Goal: Find specific page/section: Find specific page/section

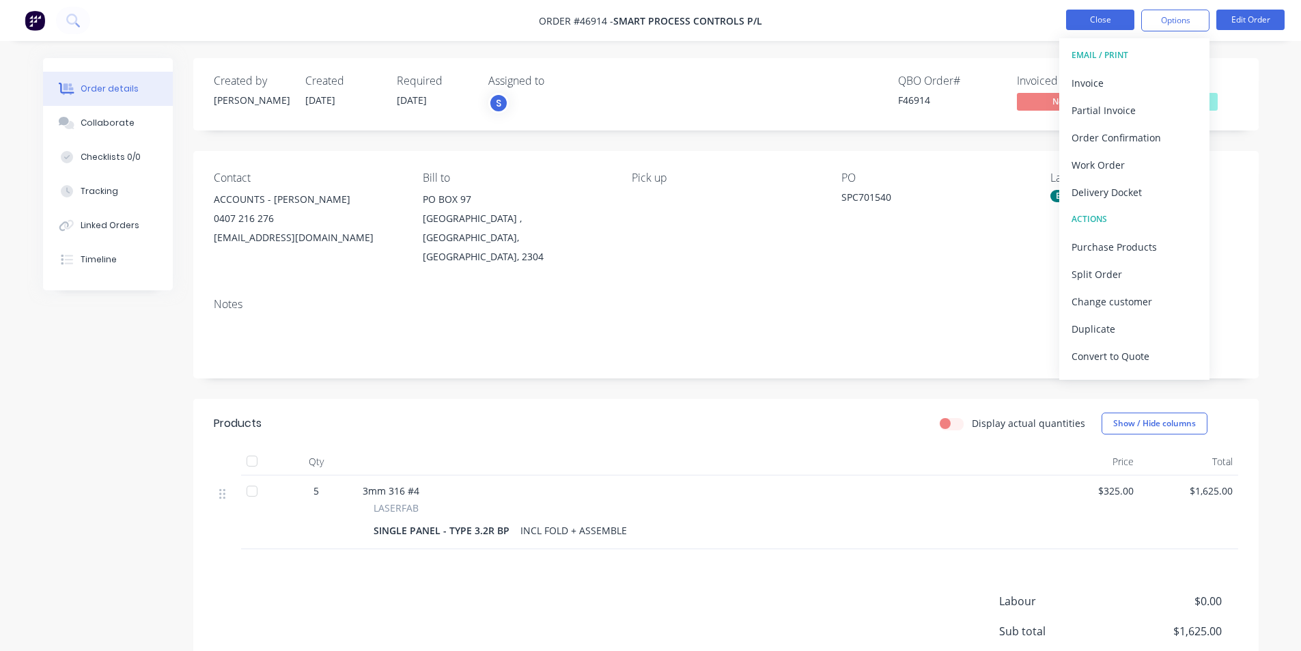
click at [1110, 22] on button "Close" at bounding box center [1100, 20] width 68 height 20
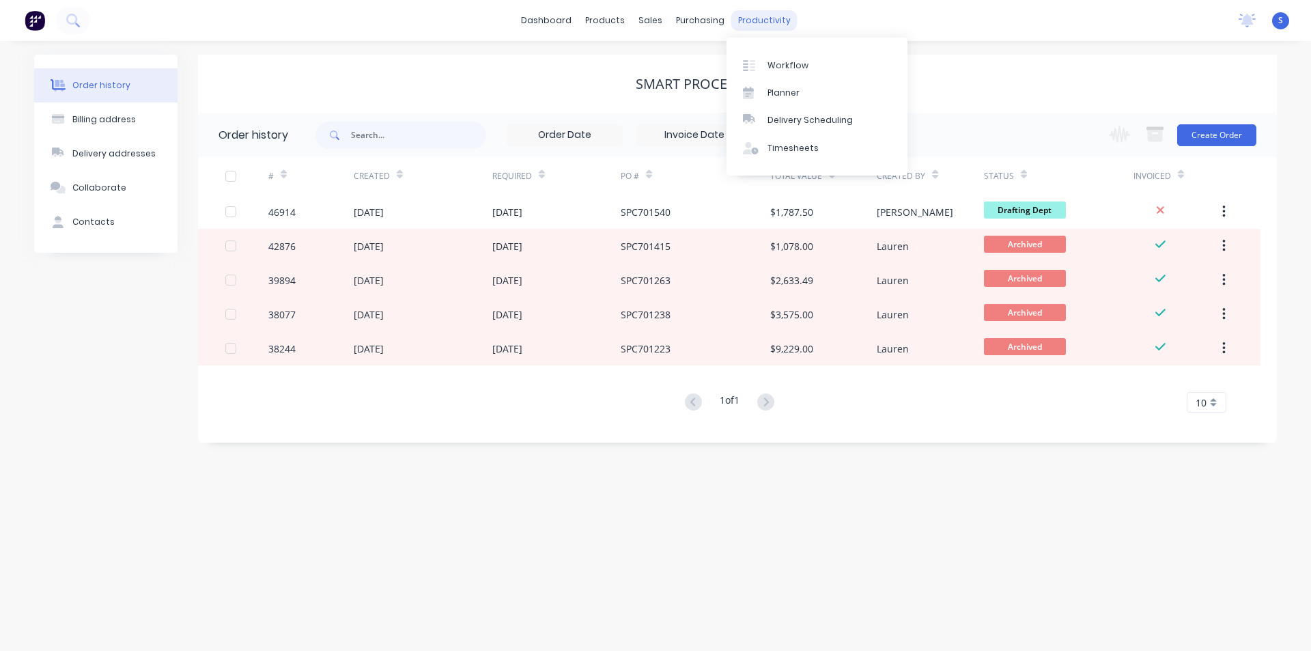
click at [762, 19] on div "productivity" at bounding box center [765, 20] width 66 height 20
click at [772, 68] on div "Workflow" at bounding box center [788, 65] width 41 height 12
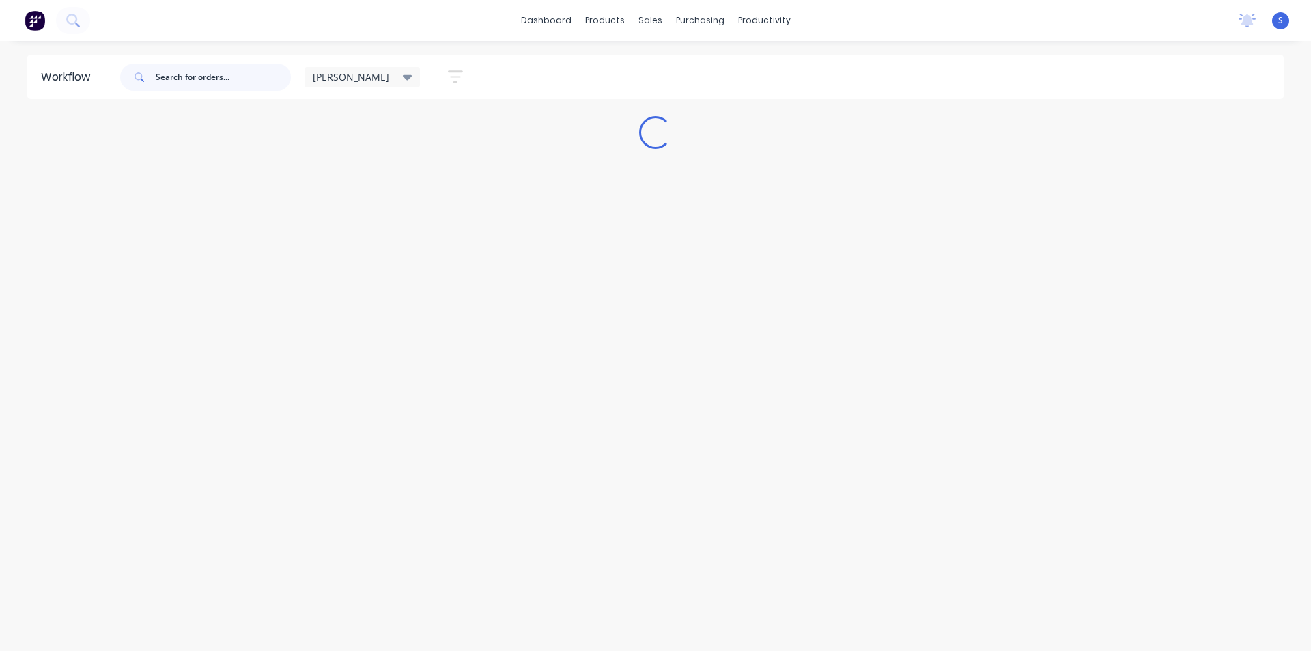
click at [205, 81] on input "text" at bounding box center [223, 77] width 135 height 27
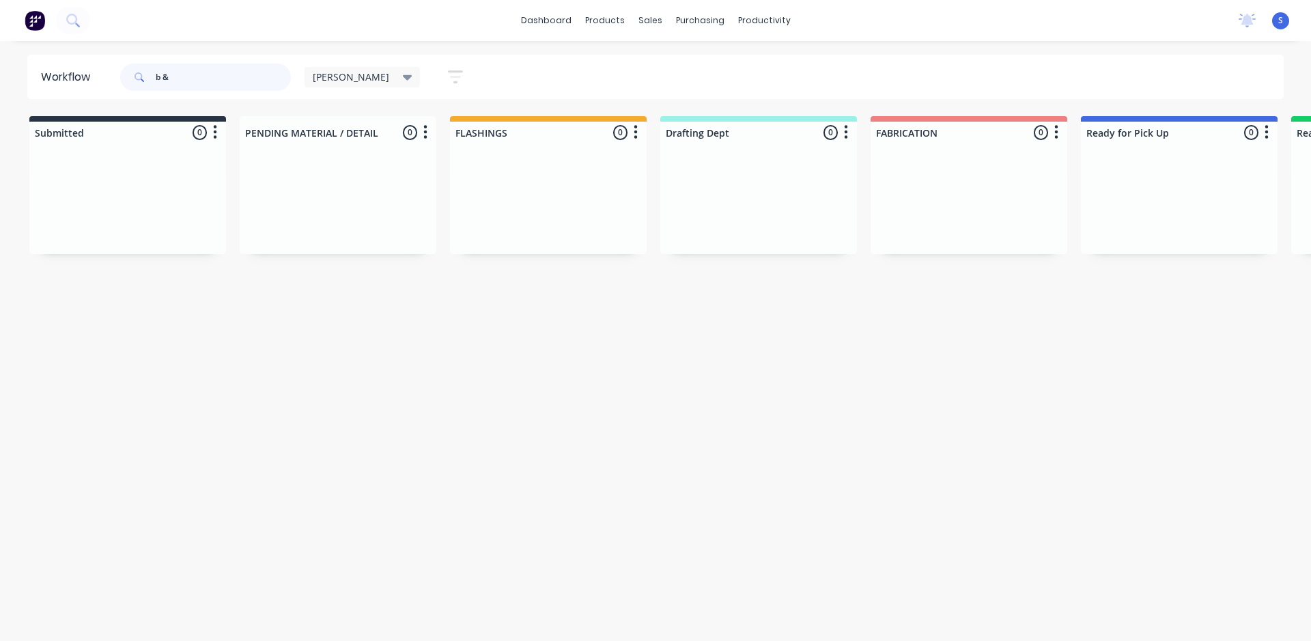
drag, startPoint x: 190, startPoint y: 80, endPoint x: 124, endPoint y: 103, distance: 70.2
click at [124, 102] on div "Workflow b & [PERSON_NAME] Save new view None edit [PERSON_NAME] (Default) edit…" at bounding box center [655, 334] width 1311 height 559
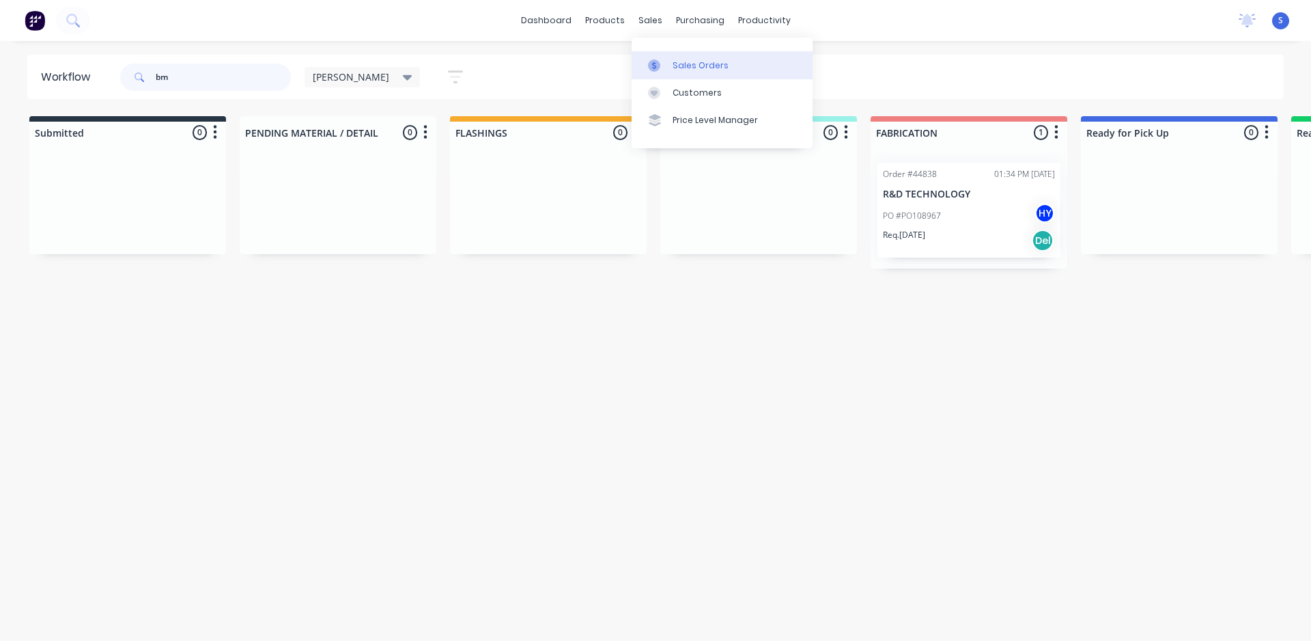
type input "bm"
click at [684, 61] on div "Sales Orders" at bounding box center [701, 65] width 56 height 12
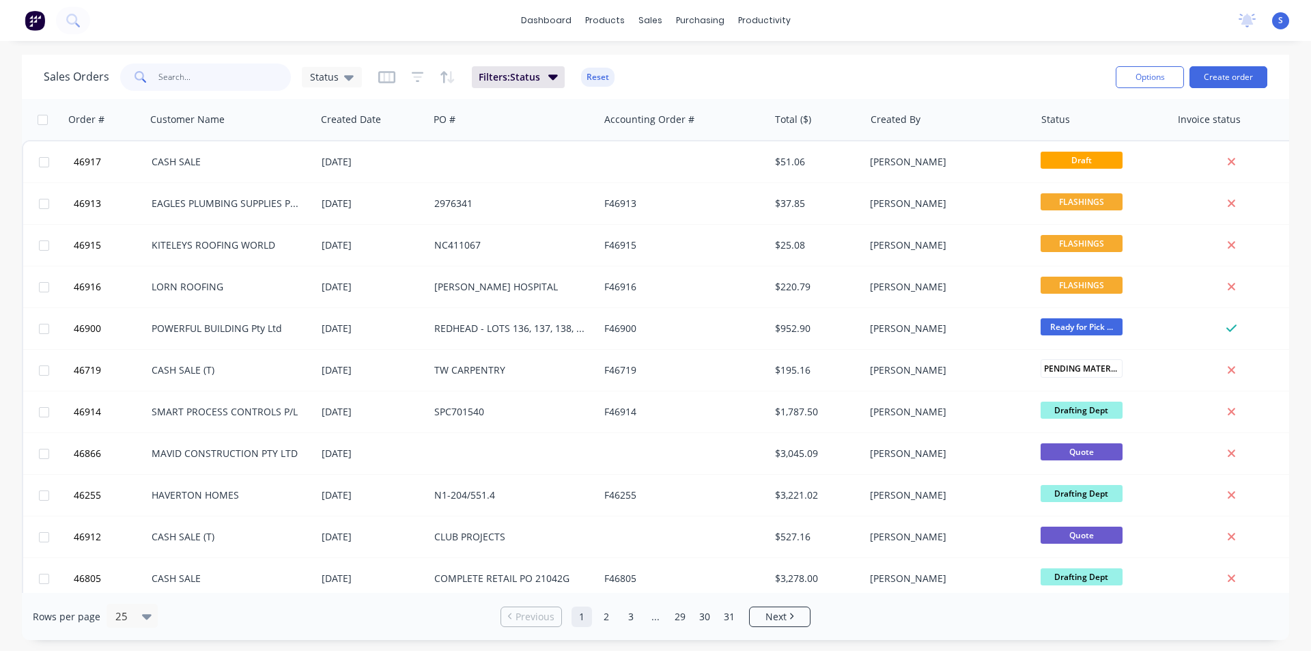
click at [169, 79] on input "text" at bounding box center [224, 77] width 133 height 27
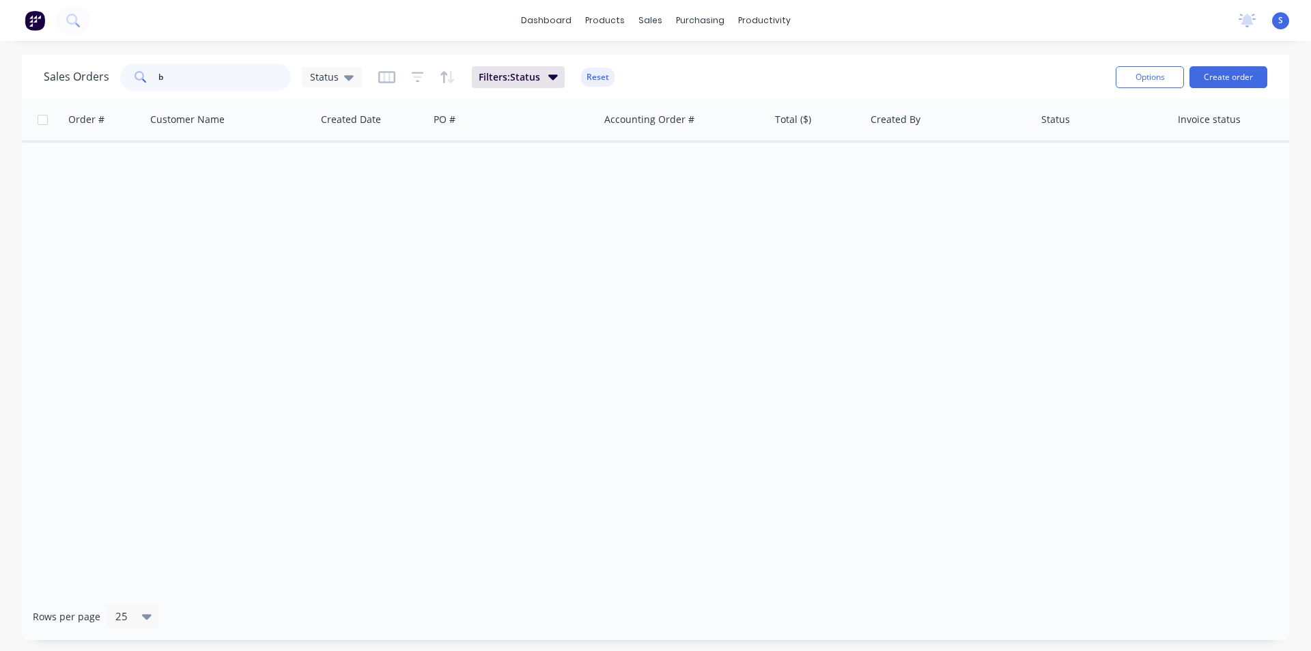
type input "b"
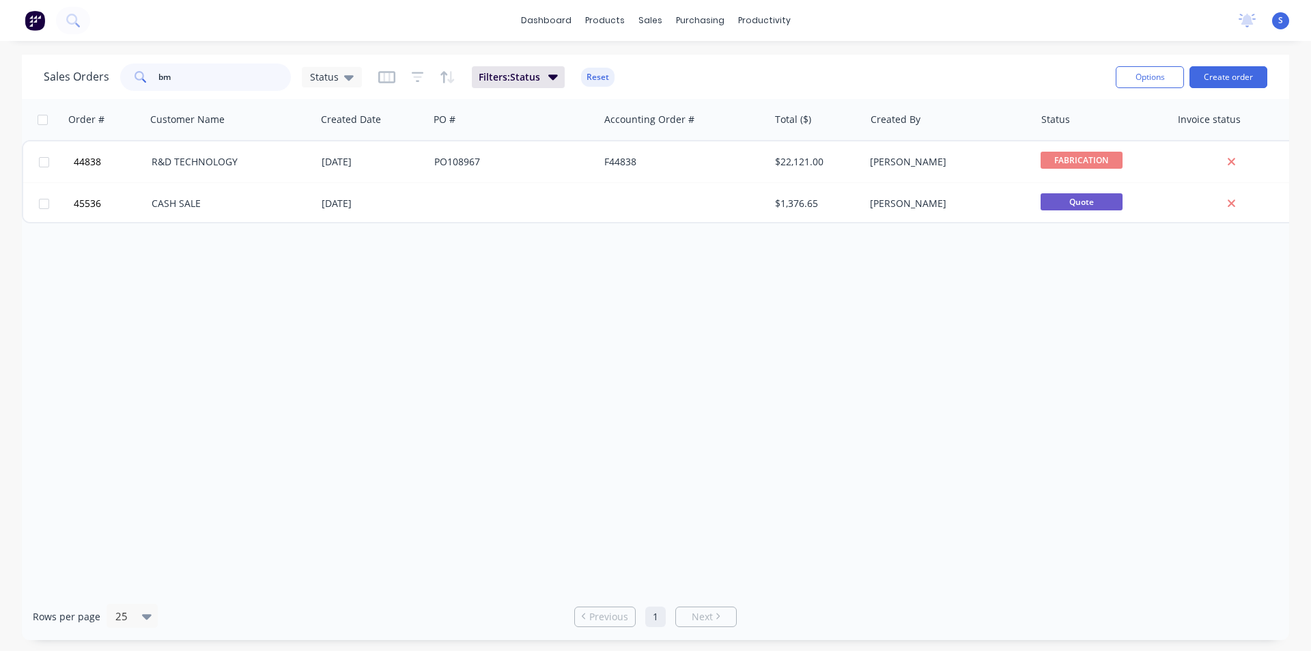
drag, startPoint x: 187, startPoint y: 76, endPoint x: 5, endPoint y: 93, distance: 182.4
click at [11, 93] on div "Sales Orders bm Status Filters: Status Reset Options Create order Order # Custo…" at bounding box center [655, 347] width 1311 height 585
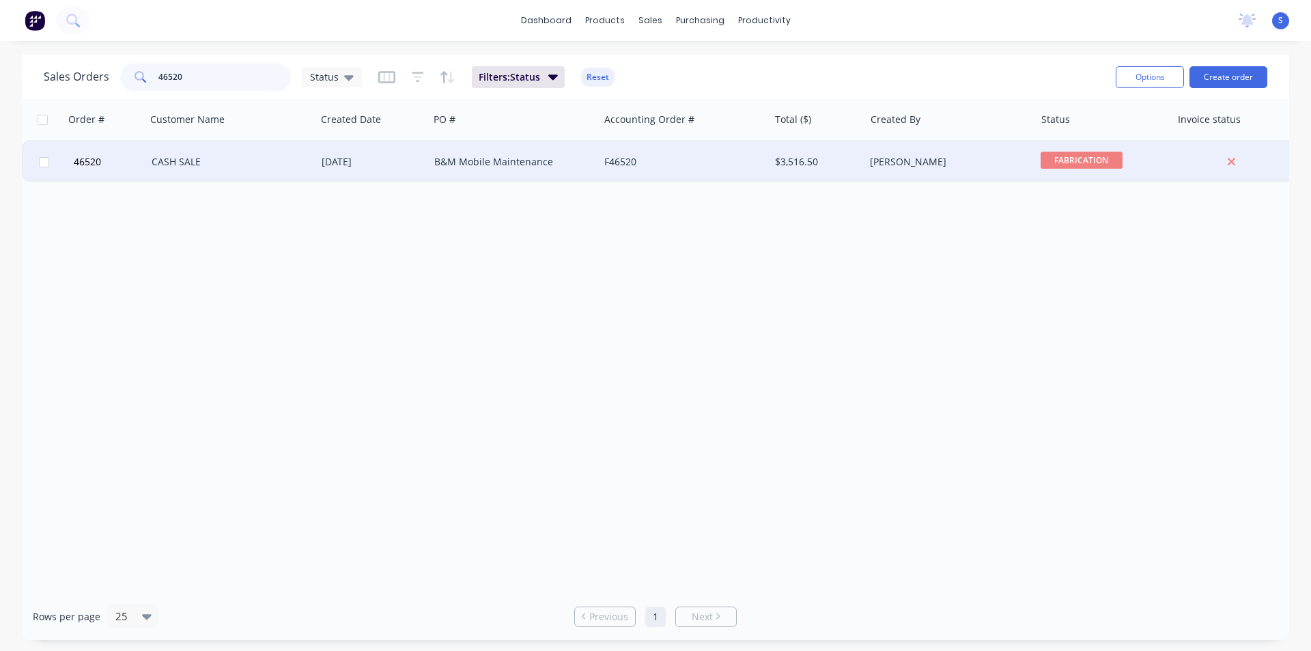
type input "46520"
click at [459, 160] on div "B&M Mobile Maintenance" at bounding box center [510, 162] width 152 height 14
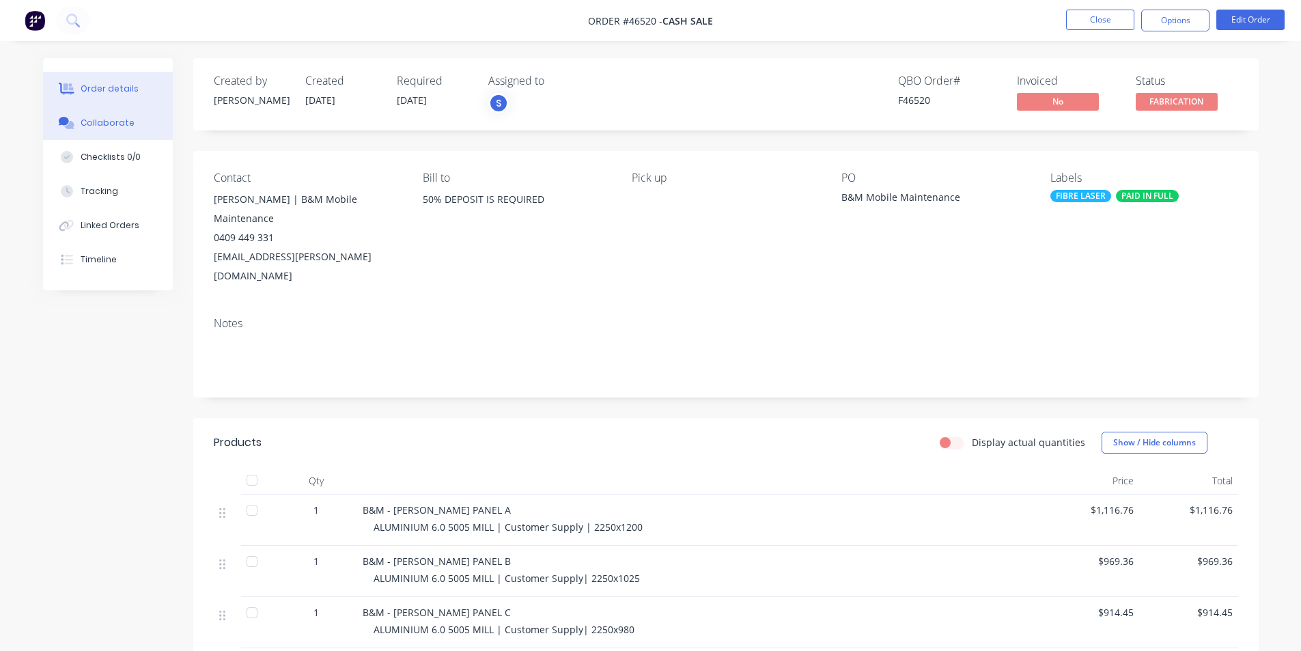
click at [117, 122] on div "Collaborate" at bounding box center [108, 123] width 54 height 12
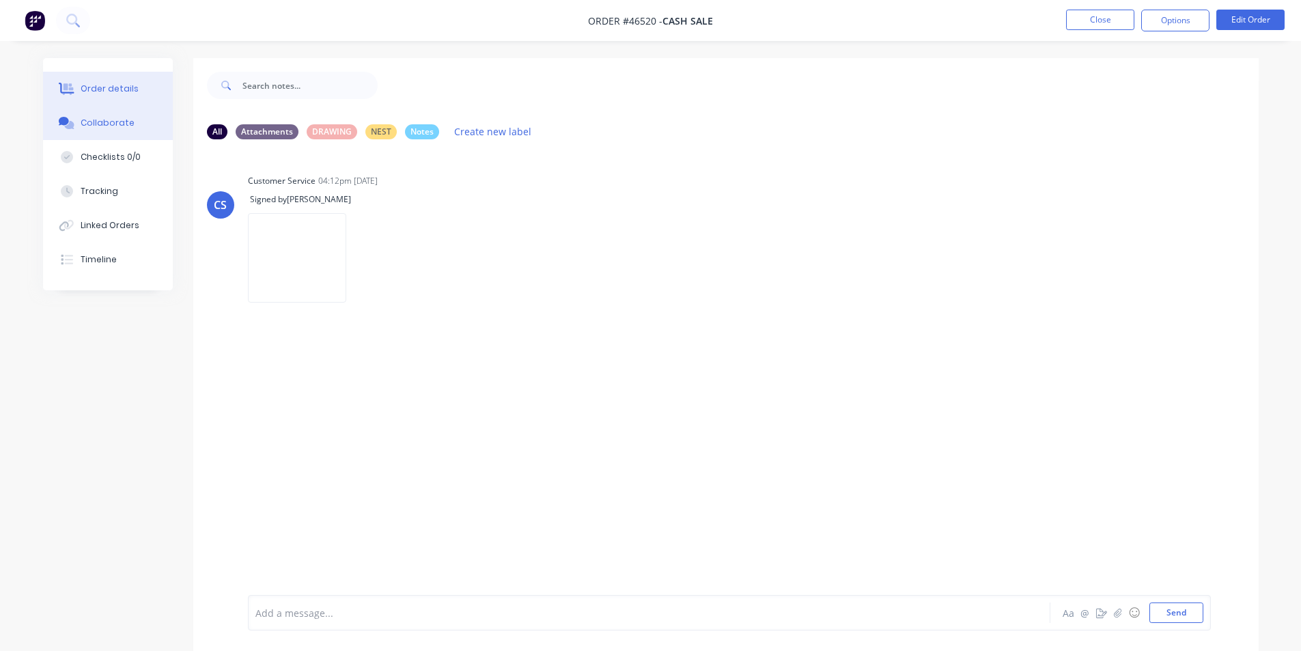
click at [104, 90] on div "Order details" at bounding box center [110, 89] width 58 height 12
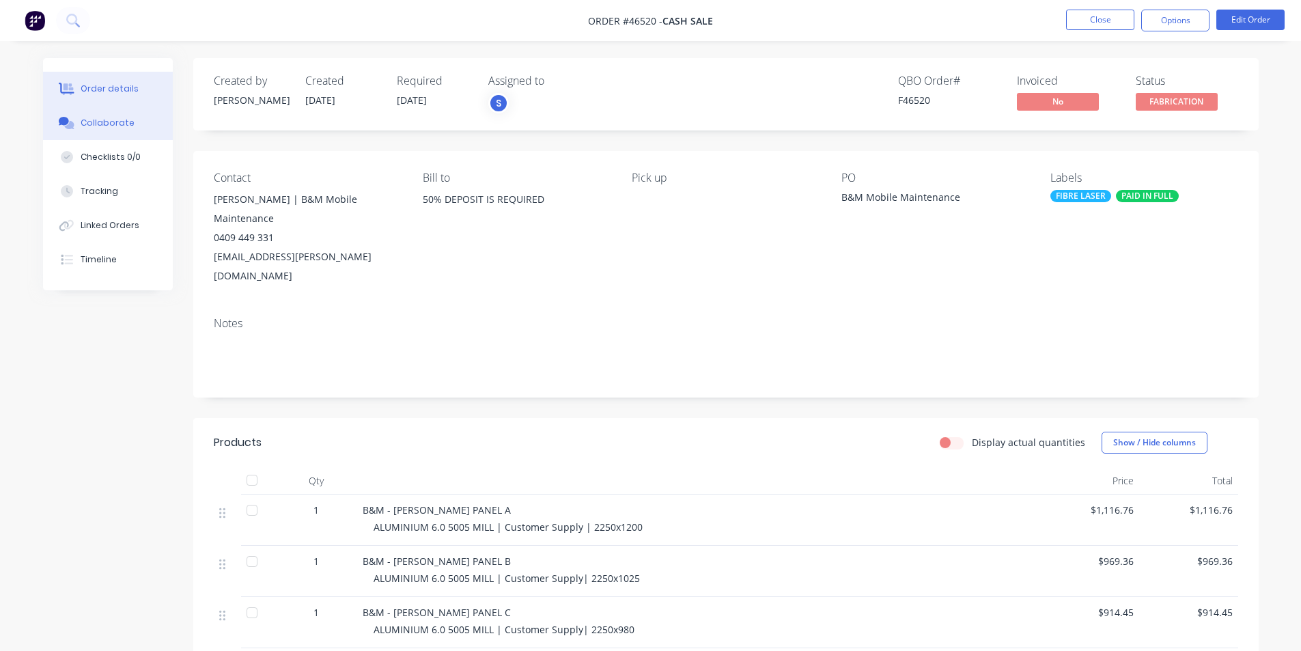
click at [102, 133] on button "Collaborate" at bounding box center [108, 123] width 130 height 34
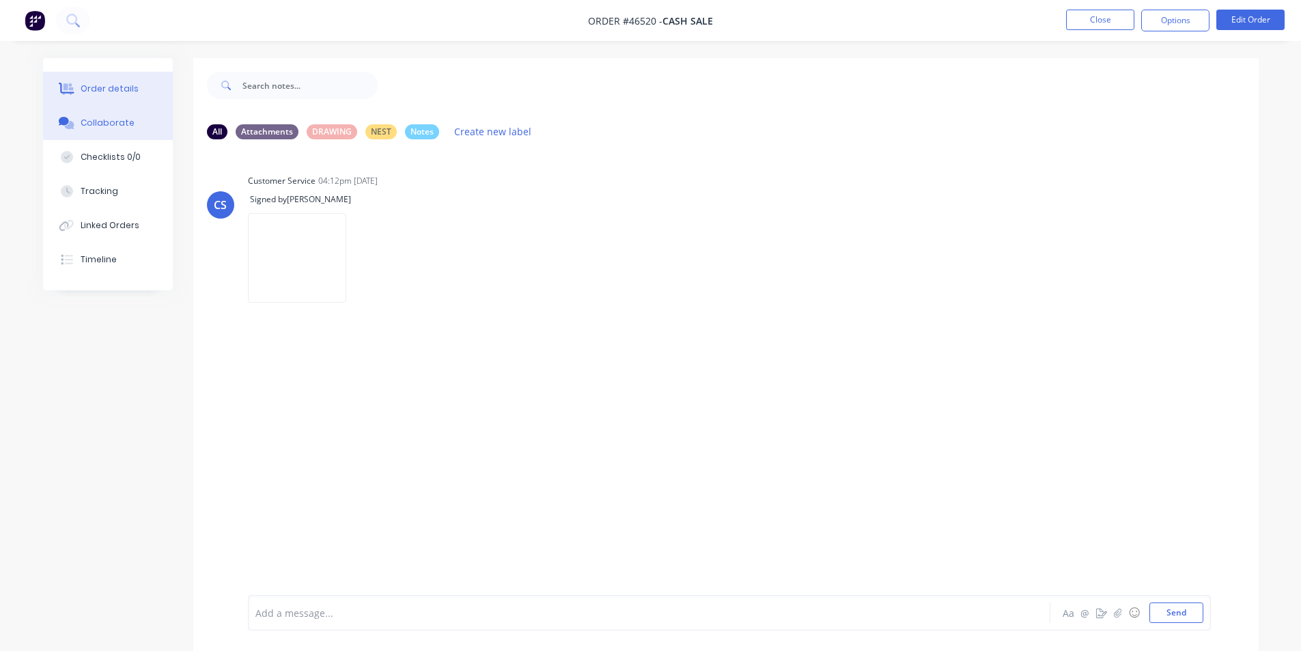
click at [118, 100] on button "Order details" at bounding box center [108, 89] width 130 height 34
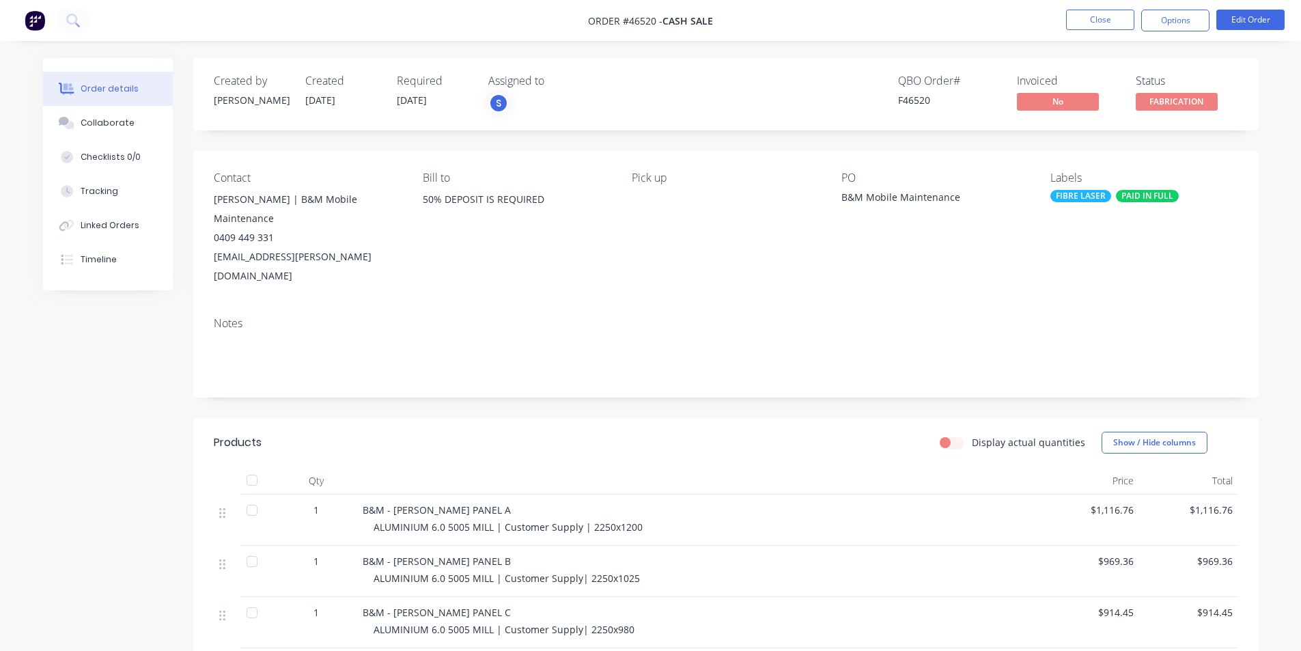
drag, startPoint x: 826, startPoint y: 15, endPoint x: 900, endPoint y: 24, distance: 74.3
click at [826, 15] on nav "Order #46520 - CASH SALE Close Options Edit Order" at bounding box center [650, 20] width 1301 height 41
click at [1090, 26] on button "Close" at bounding box center [1100, 20] width 68 height 20
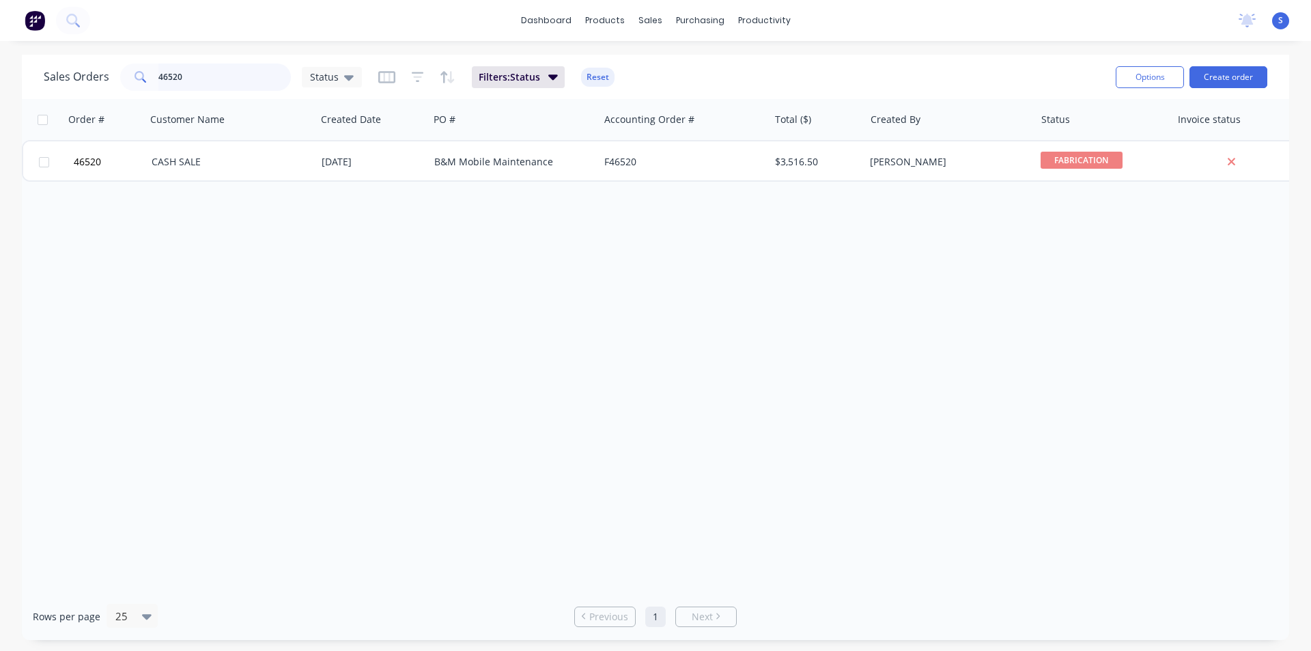
click at [247, 85] on input "46520" at bounding box center [224, 77] width 133 height 27
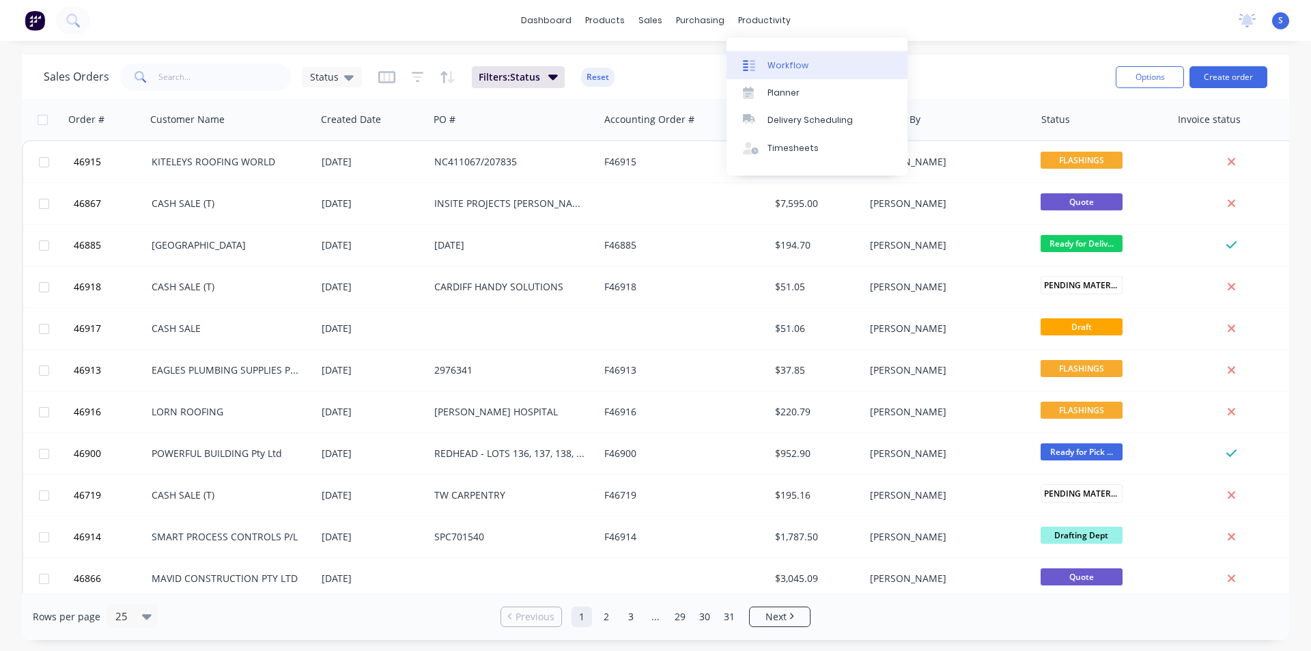
click at [772, 62] on div "Workflow" at bounding box center [788, 65] width 41 height 12
